Goal: Task Accomplishment & Management: Manage account settings

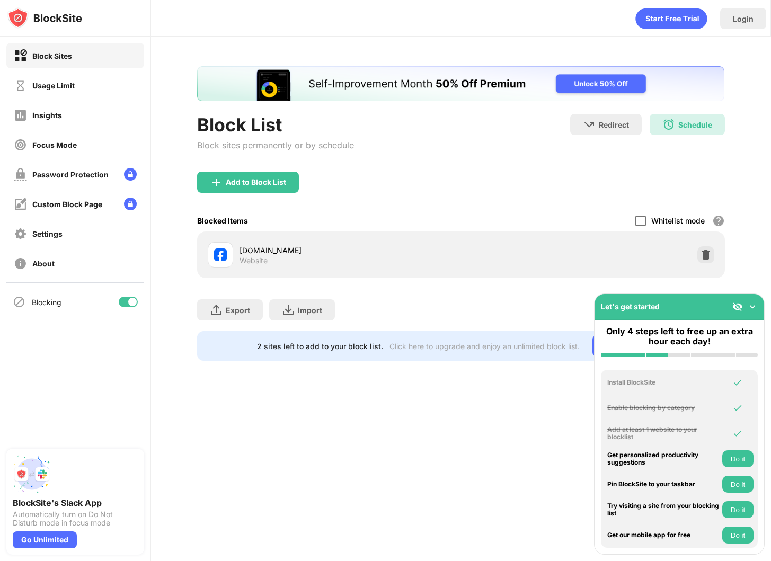
click at [642, 219] on div at bounding box center [640, 221] width 11 height 11
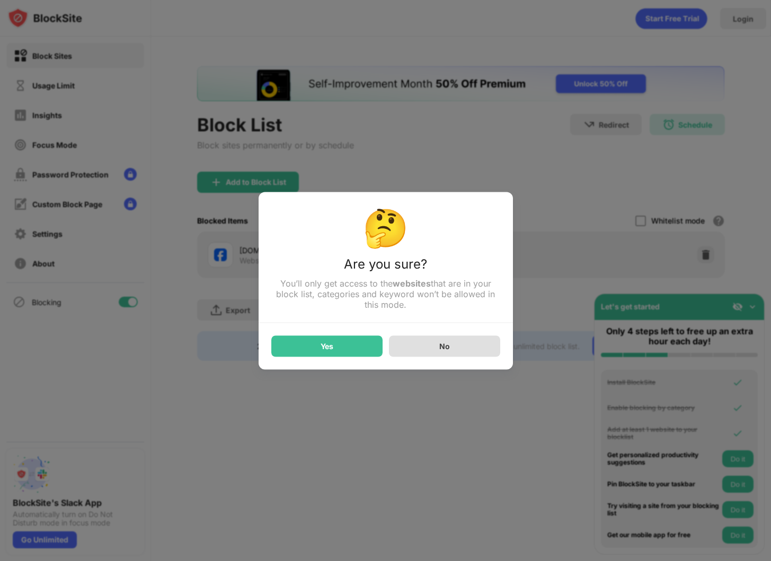
click at [437, 345] on div "No" at bounding box center [444, 345] width 111 height 21
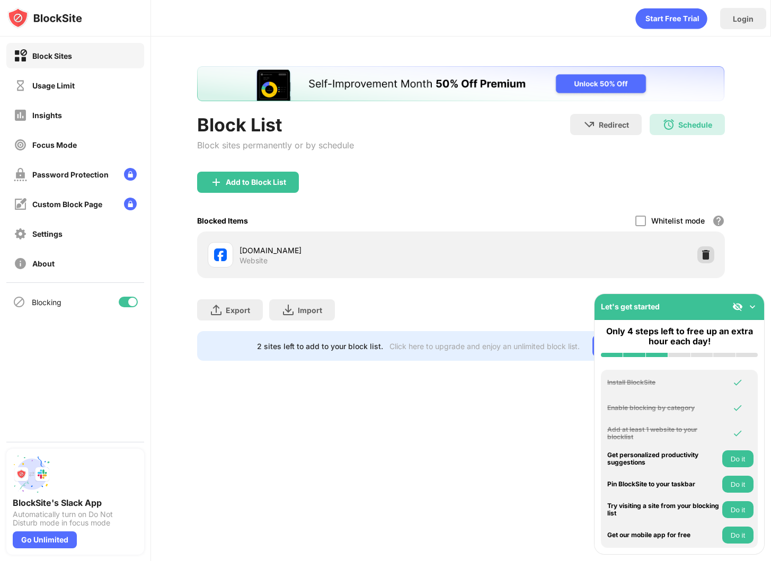
click at [704, 254] on img at bounding box center [705, 254] width 11 height 11
